Goal: Find specific page/section: Find specific page/section

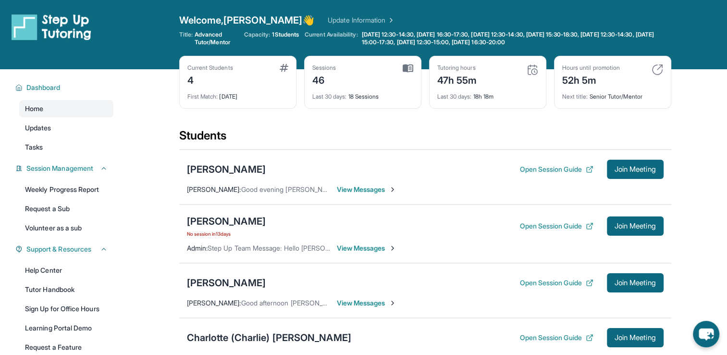
click at [362, 190] on span "View Messages" at bounding box center [367, 190] width 60 height 10
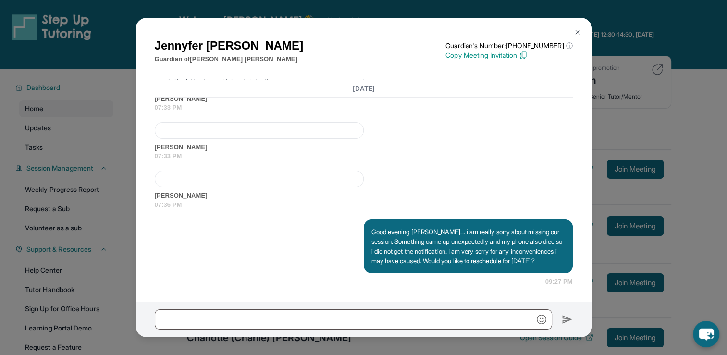
scroll to position [2926, 0]
click at [571, 33] on button at bounding box center [577, 32] width 19 height 19
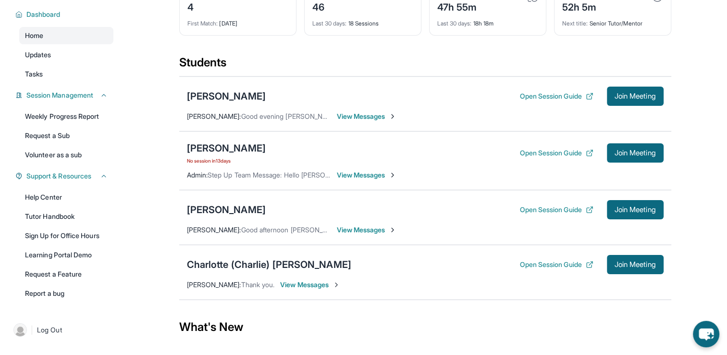
scroll to position [85, 0]
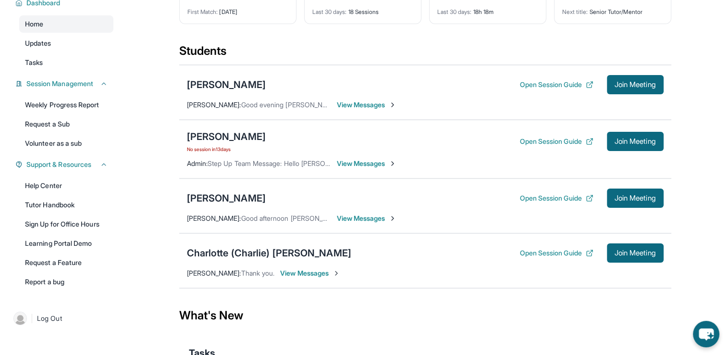
click at [294, 272] on span "View Messages" at bounding box center [310, 273] width 60 height 10
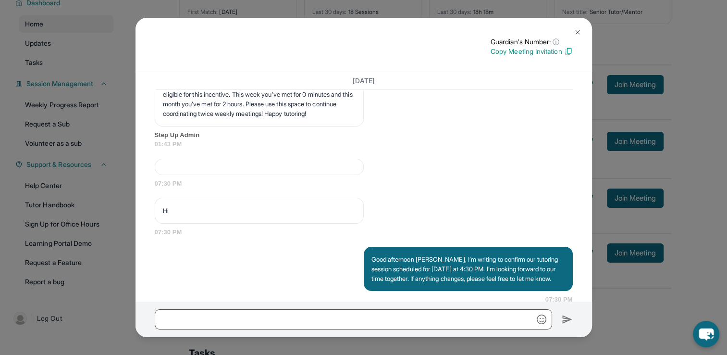
scroll to position [2778, 0]
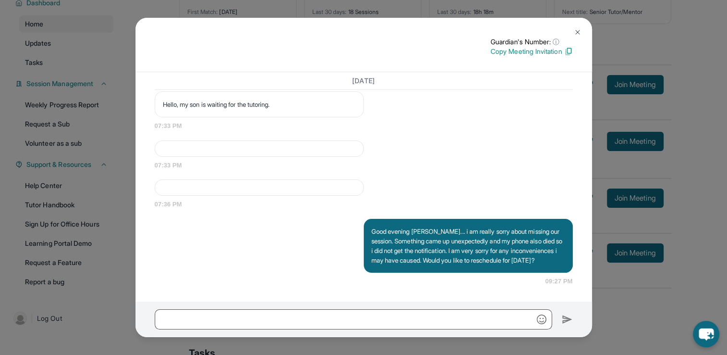
click at [575, 32] on img at bounding box center [578, 32] width 8 height 8
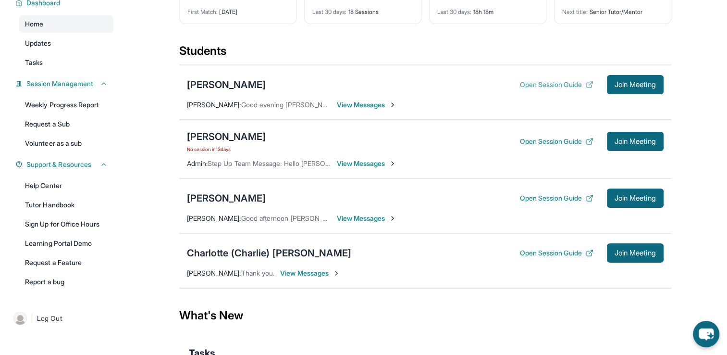
click at [535, 86] on button "Open Session Guide" at bounding box center [557, 85] width 74 height 10
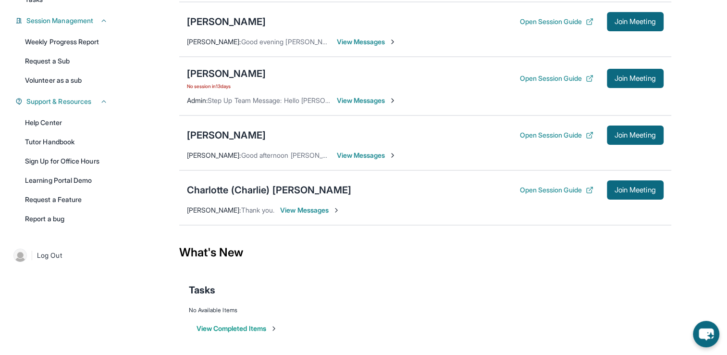
scroll to position [0, 0]
